Goal: Task Accomplishment & Management: Use online tool/utility

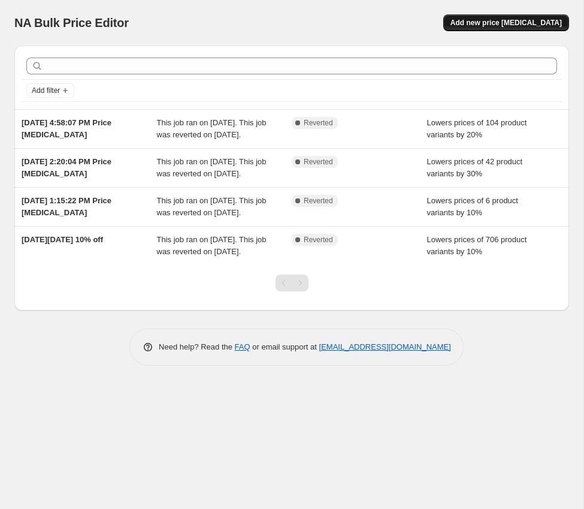
click at [523, 23] on span "Add new price [MEDICAL_DATA]" at bounding box center [505, 23] width 111 height 10
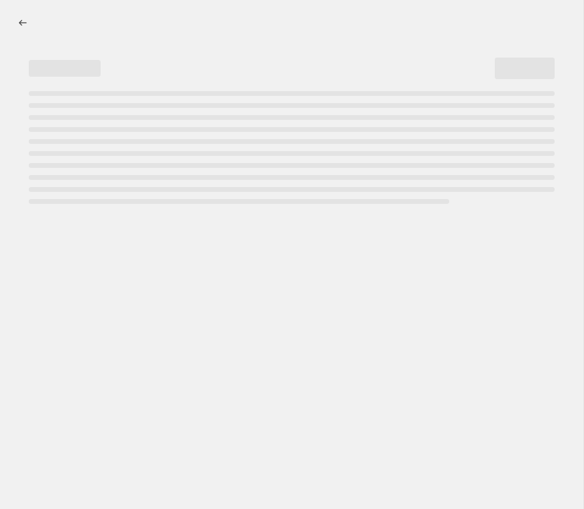
select select "percentage"
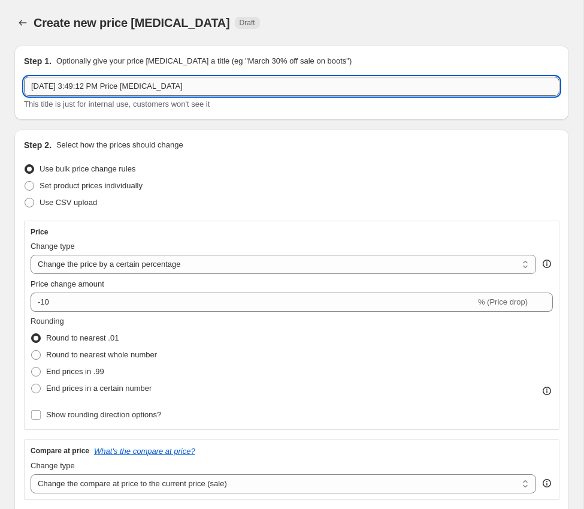
click at [205, 90] on input "[DATE] 3:49:12 PM Price [MEDICAL_DATA]" at bounding box center [292, 86] width 536 height 19
type input "[DATE]"
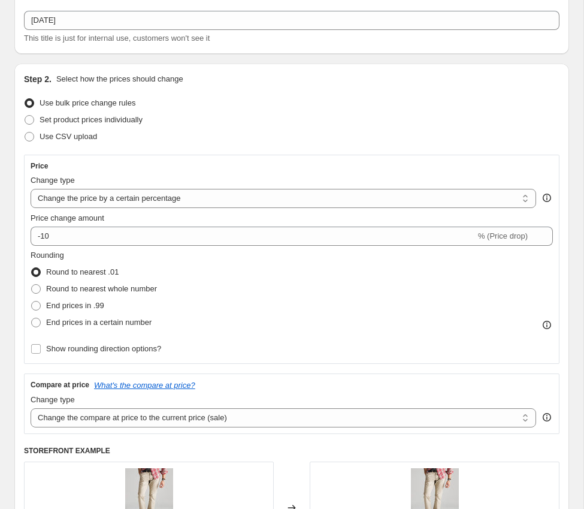
scroll to position [72, 0]
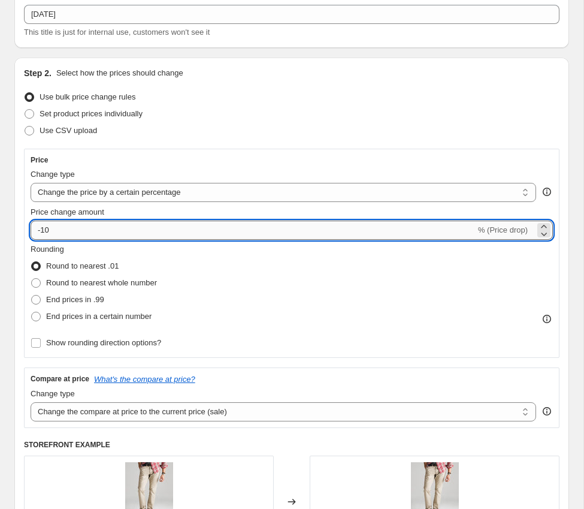
click at [58, 231] on input "-10" at bounding box center [253, 229] width 445 height 19
type input "-1"
type input "-25"
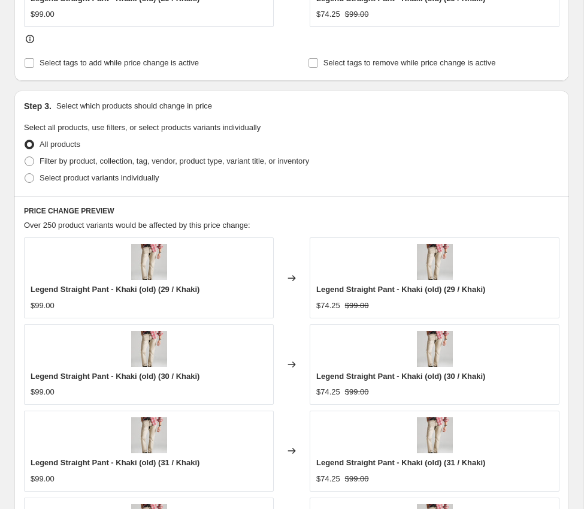
scroll to position [602, 0]
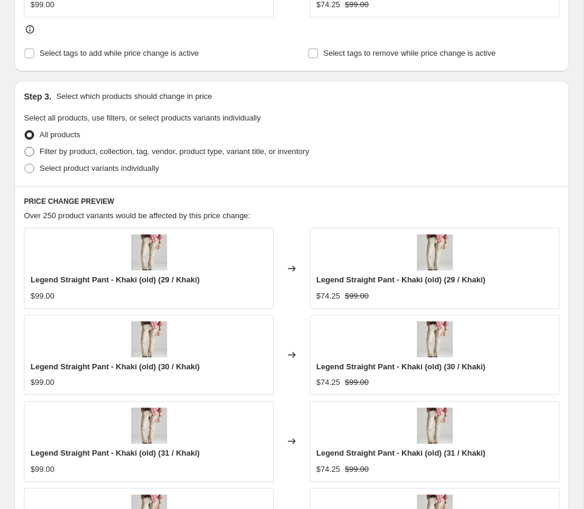
click at [29, 153] on span at bounding box center [30, 152] width 10 height 10
click at [25, 147] on input "Filter by product, collection, tag, vendor, product type, variant title, or inv…" at bounding box center [25, 147] width 1 height 1
radio input "true"
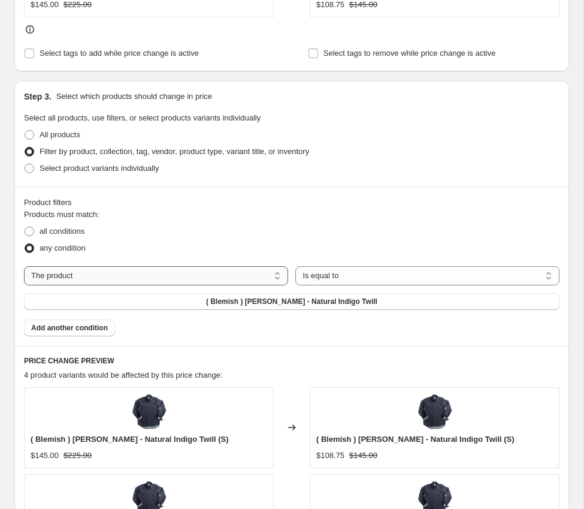
select select "collection"
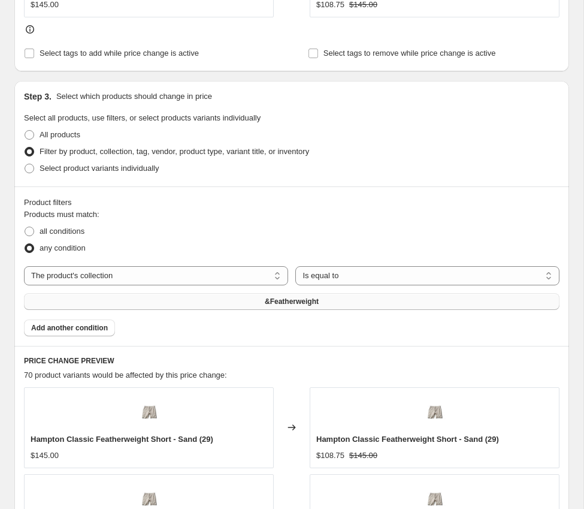
click at [331, 303] on button "&Featherweight" at bounding box center [292, 301] width 536 height 17
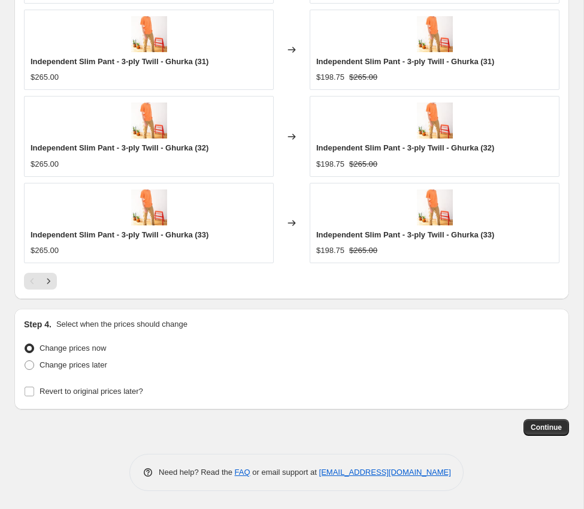
scroll to position [1153, 0]
click at [35, 367] on label "Change prices later" at bounding box center [65, 364] width 83 height 17
click at [25, 361] on input "Change prices later" at bounding box center [25, 360] width 1 height 1
radio input "true"
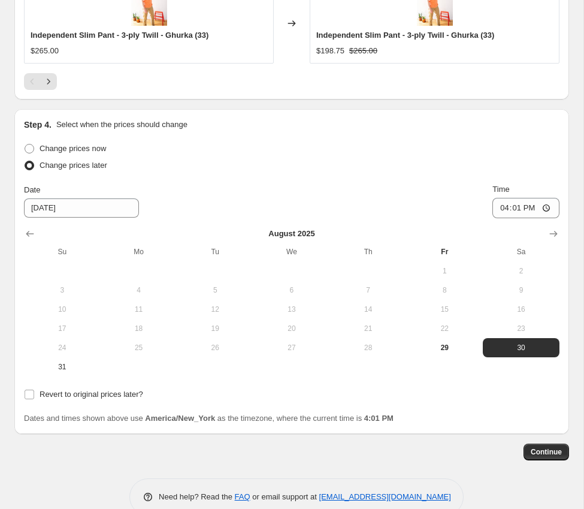
scroll to position [1353, 0]
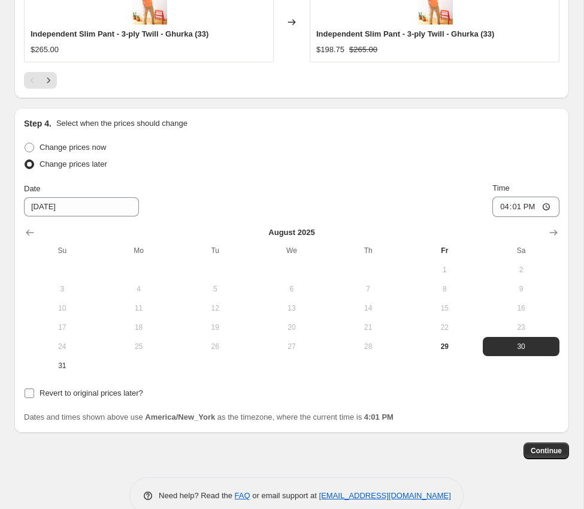
click at [29, 394] on input "Revert to original prices later?" at bounding box center [30, 393] width 10 height 10
checkbox input "true"
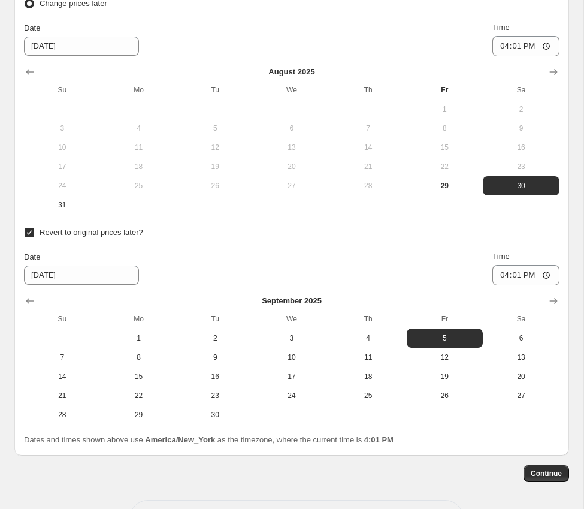
scroll to position [1516, 0]
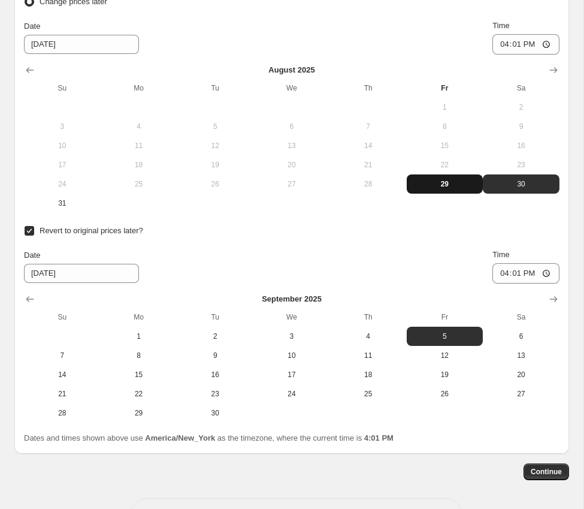
click at [444, 187] on span "29" at bounding box center [445, 184] width 67 height 10
type input "[DATE]"
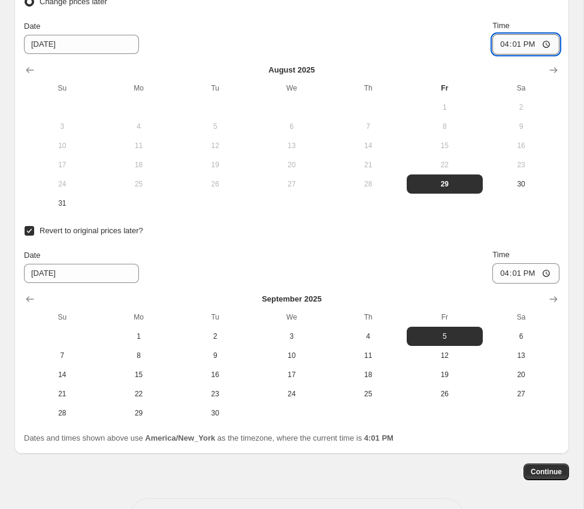
click at [535, 45] on input "16:01" at bounding box center [525, 44] width 67 height 20
click at [521, 44] on input "16:01" at bounding box center [525, 44] width 67 height 20
type input "19:01"
click at [527, 279] on input "16:01" at bounding box center [525, 273] width 67 height 20
click at [519, 277] on input "16:01" at bounding box center [525, 273] width 67 height 20
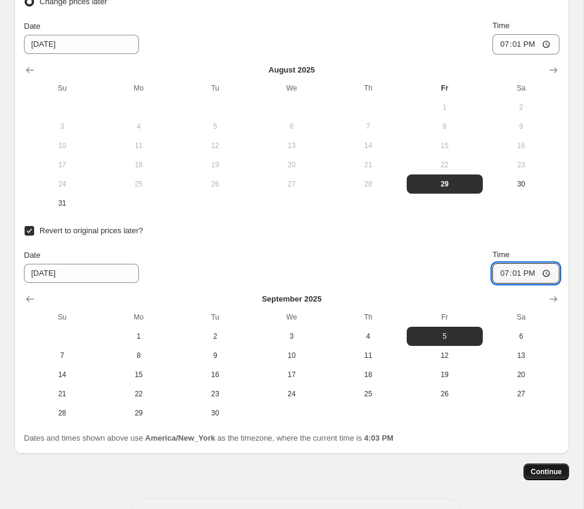
type input "19:01"
click at [545, 474] on span "Continue" at bounding box center [546, 472] width 31 height 10
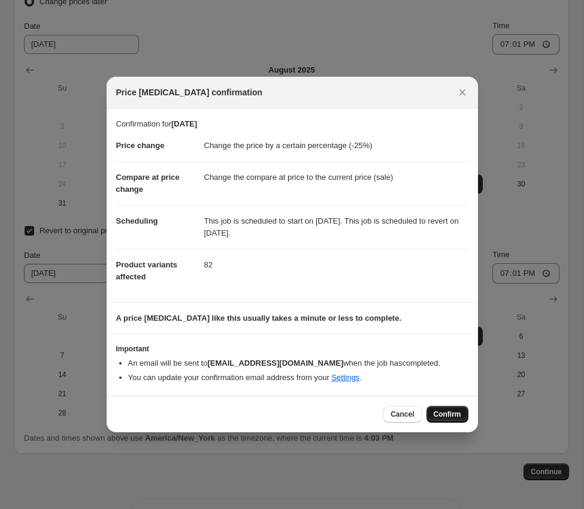
click at [447, 411] on span "Confirm" at bounding box center [448, 414] width 28 height 10
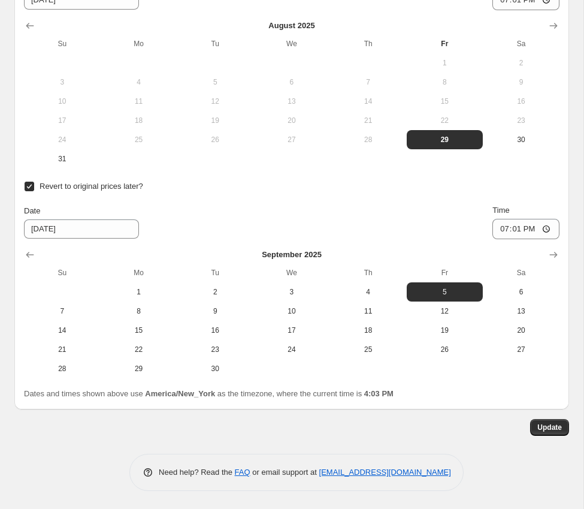
scroll to position [1635, 0]
click at [537, 425] on span "Update" at bounding box center [549, 427] width 25 height 10
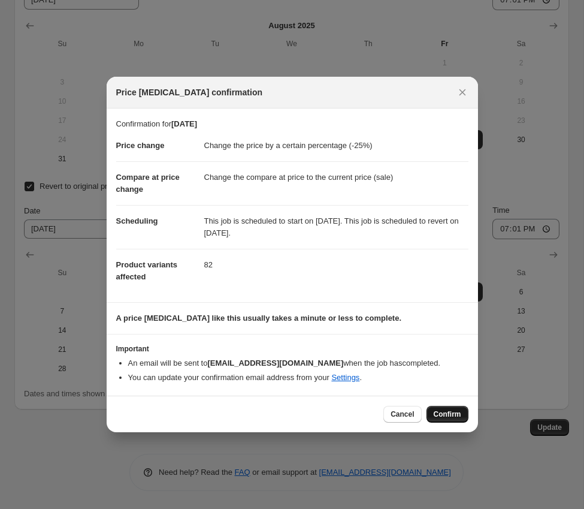
click at [443, 412] on span "Confirm" at bounding box center [448, 414] width 28 height 10
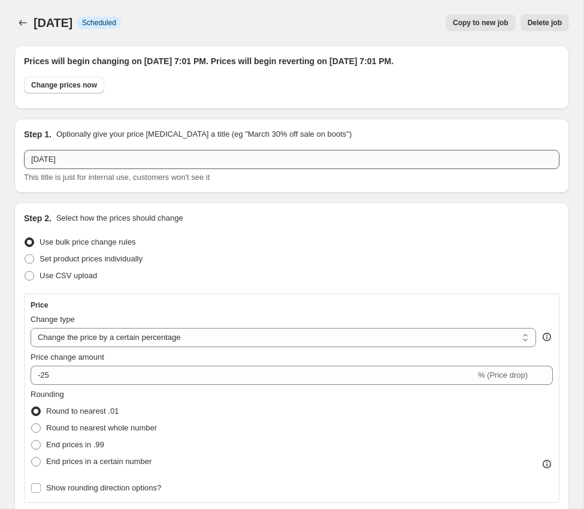
scroll to position [0, 0]
